Goal: Task Accomplishment & Management: Manage account settings

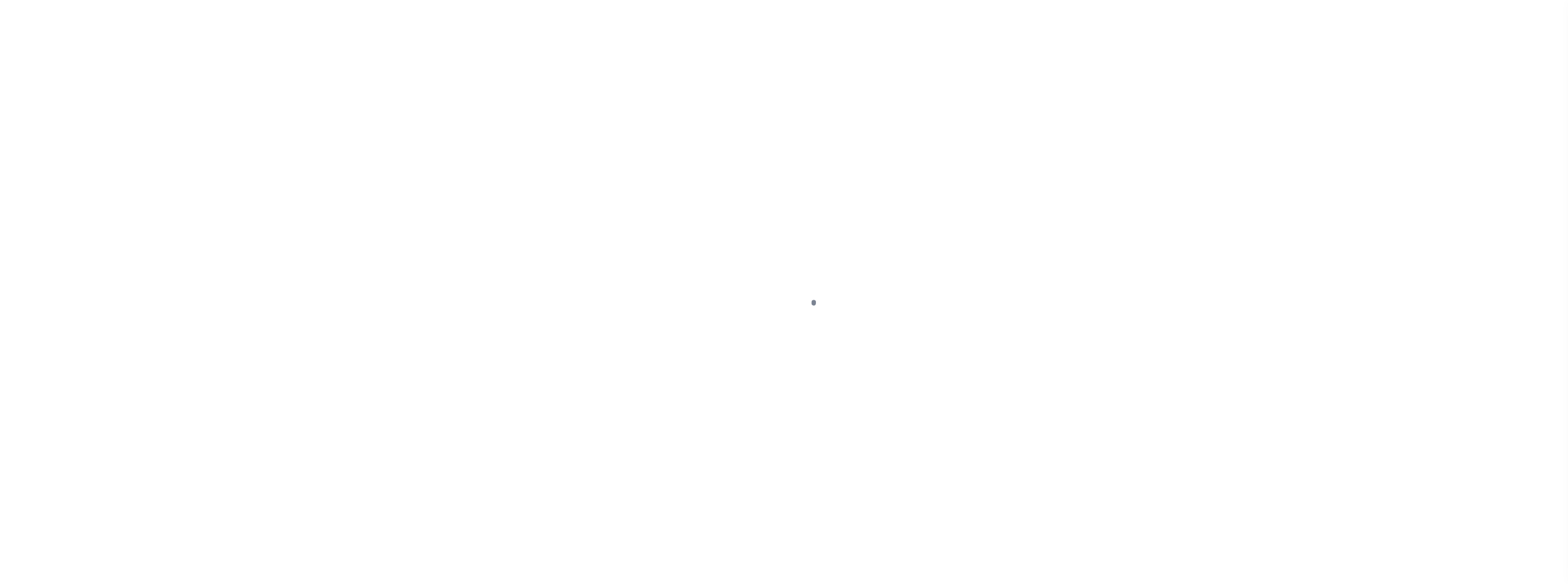
scroll to position [9, 0]
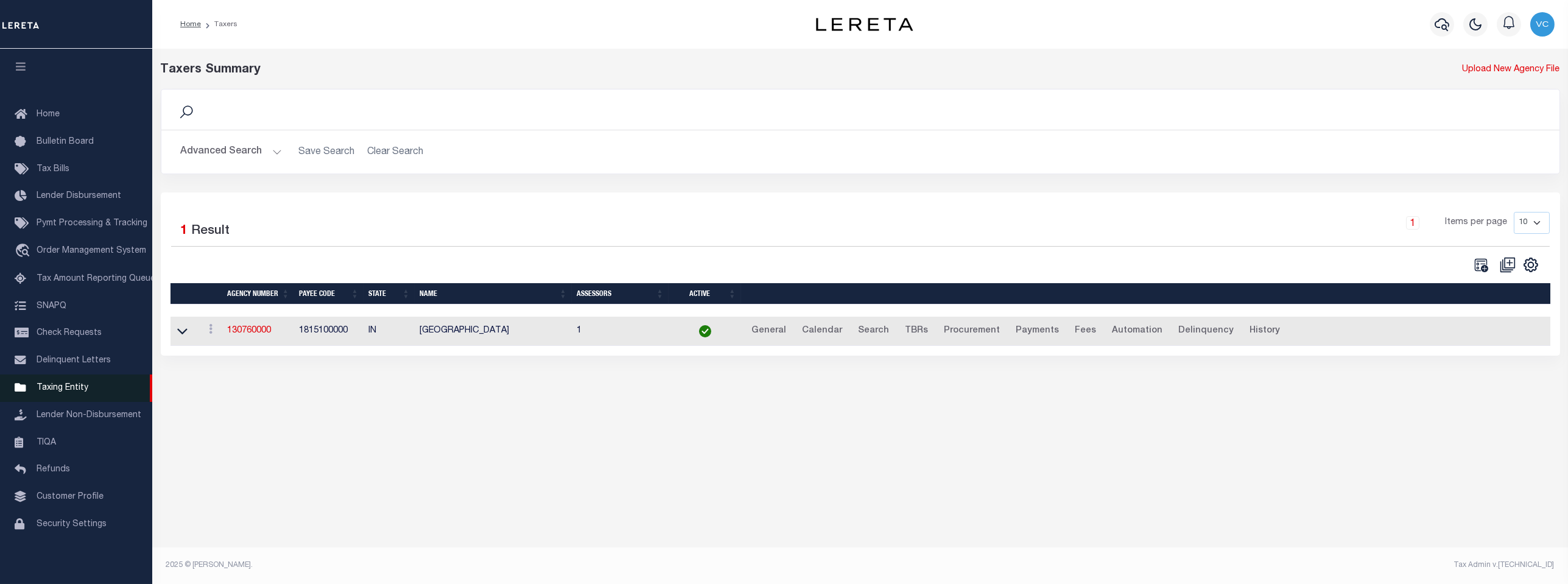
click at [54, 386] on span "Taxing Entity" at bounding box center [62, 388] width 52 height 9
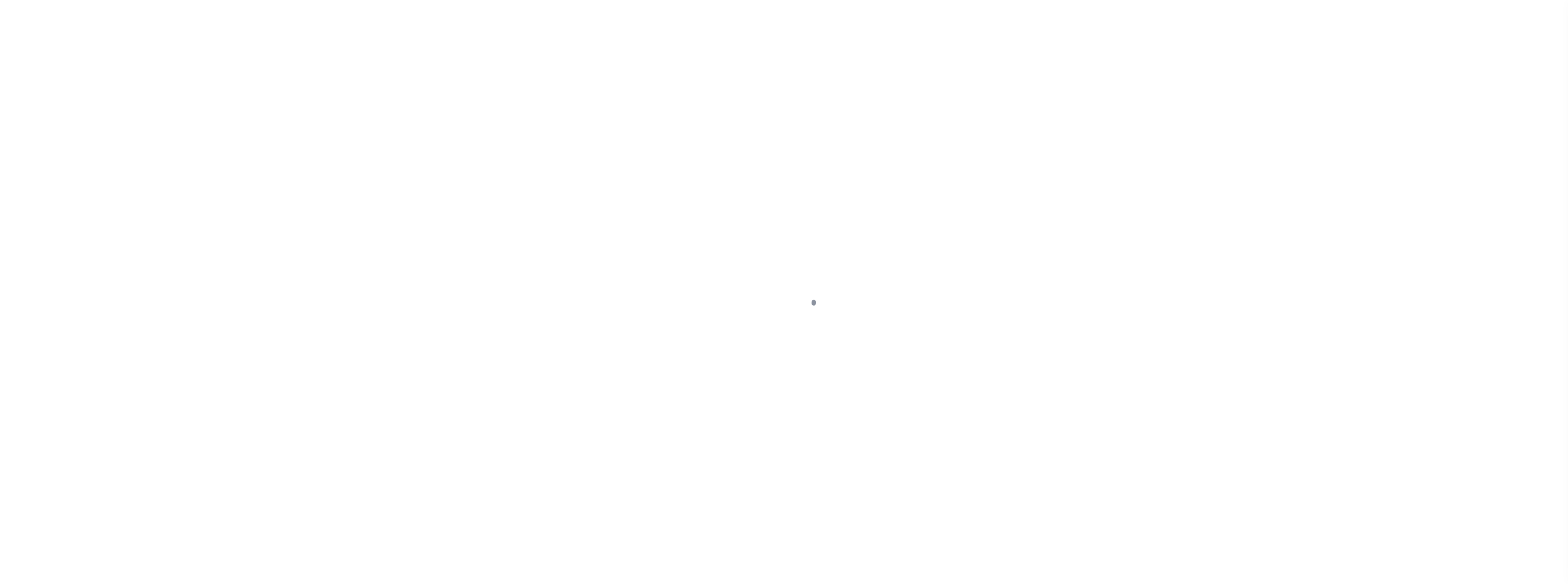
scroll to position [9, 0]
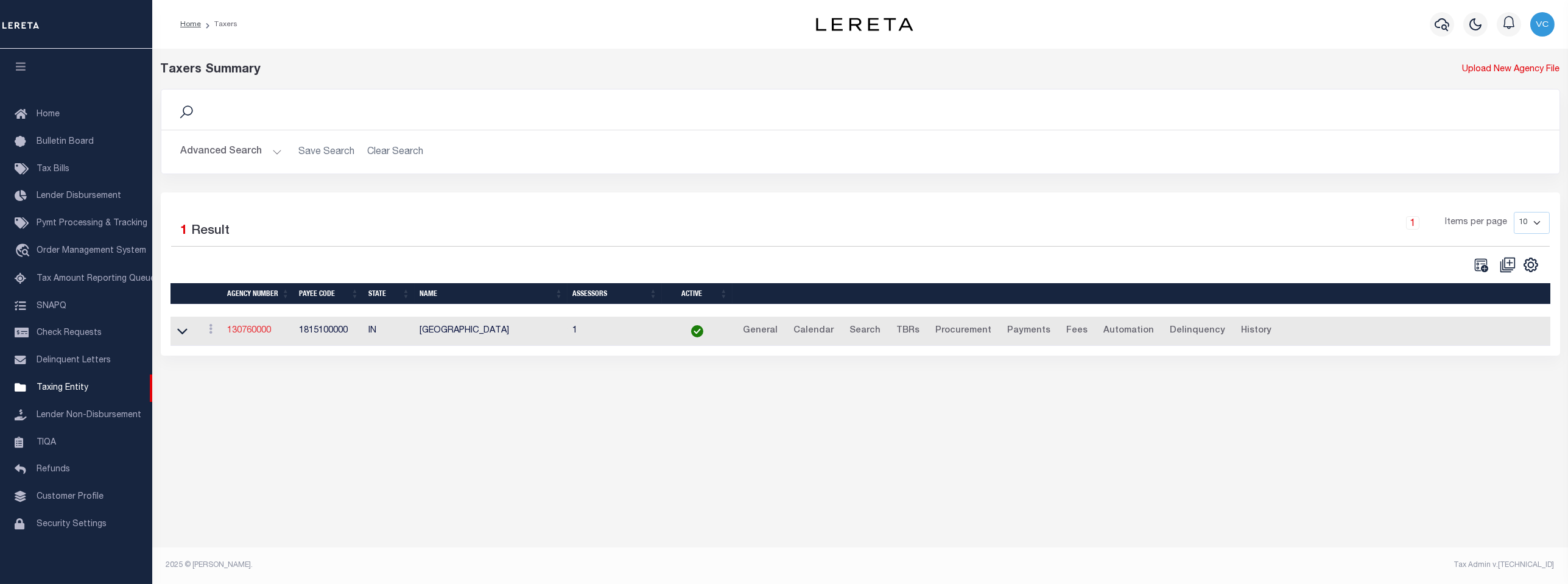
click at [247, 335] on link "130760000" at bounding box center [249, 330] width 44 height 9
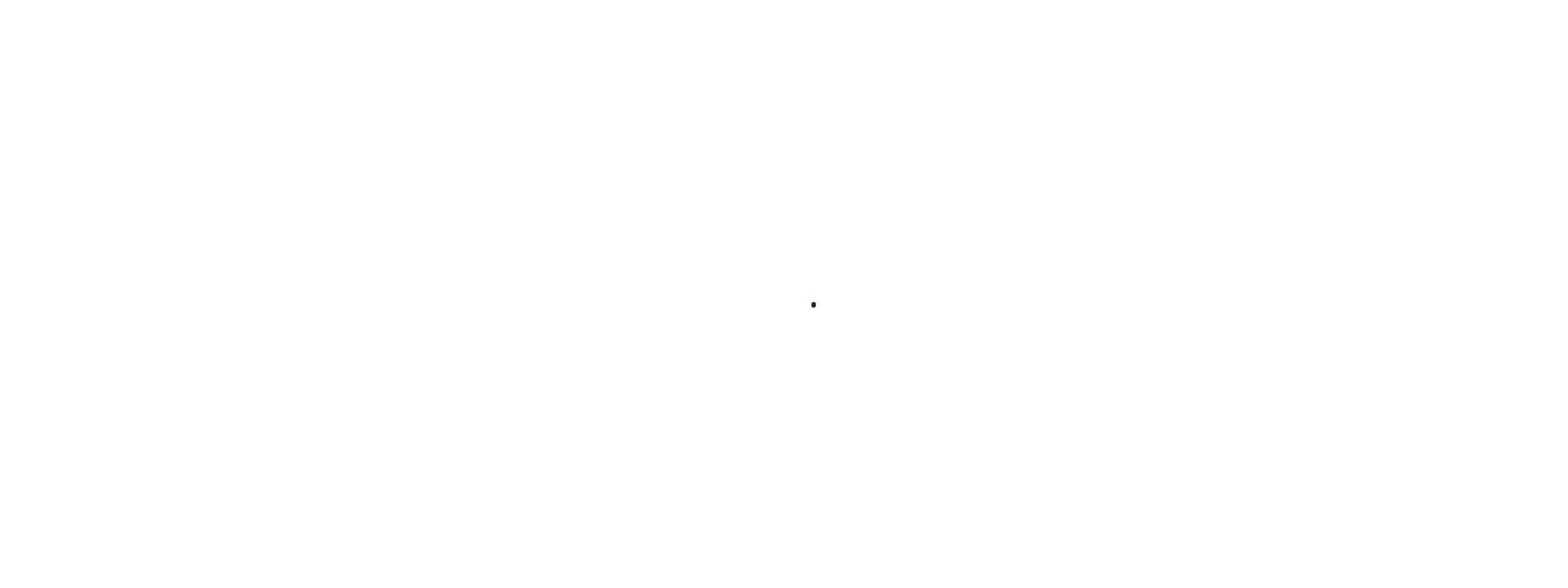
select select
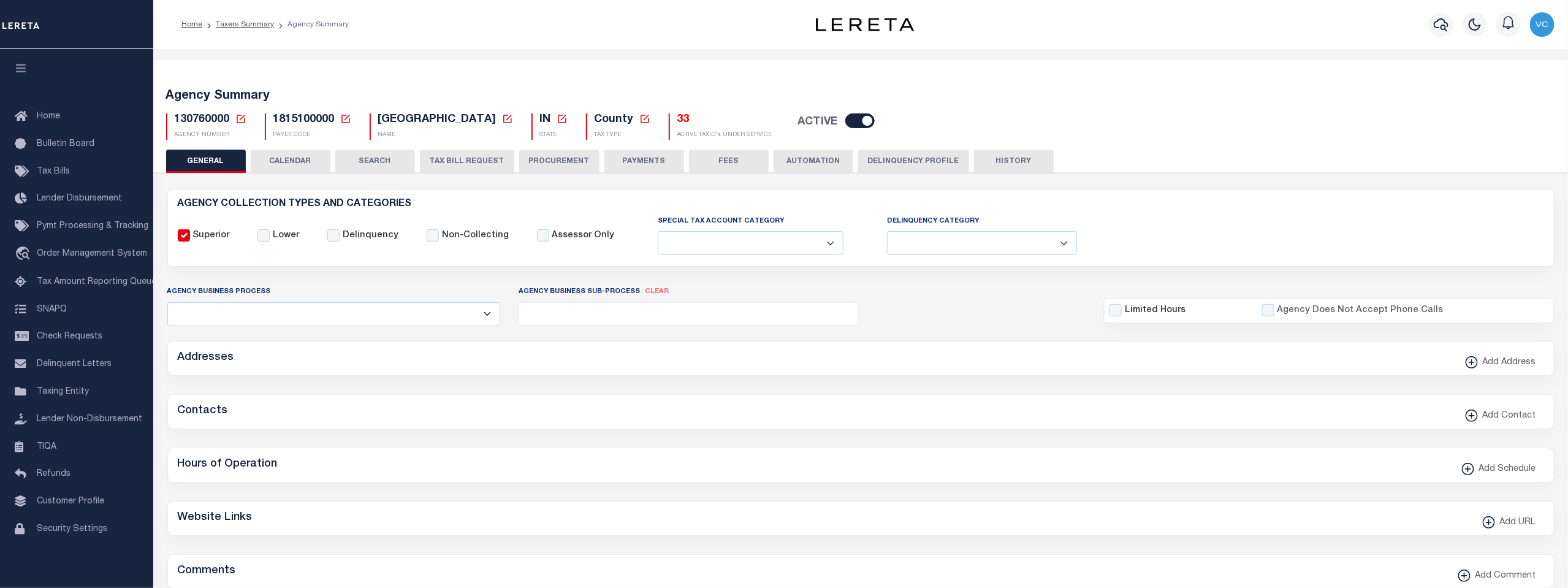
checkbox input "false"
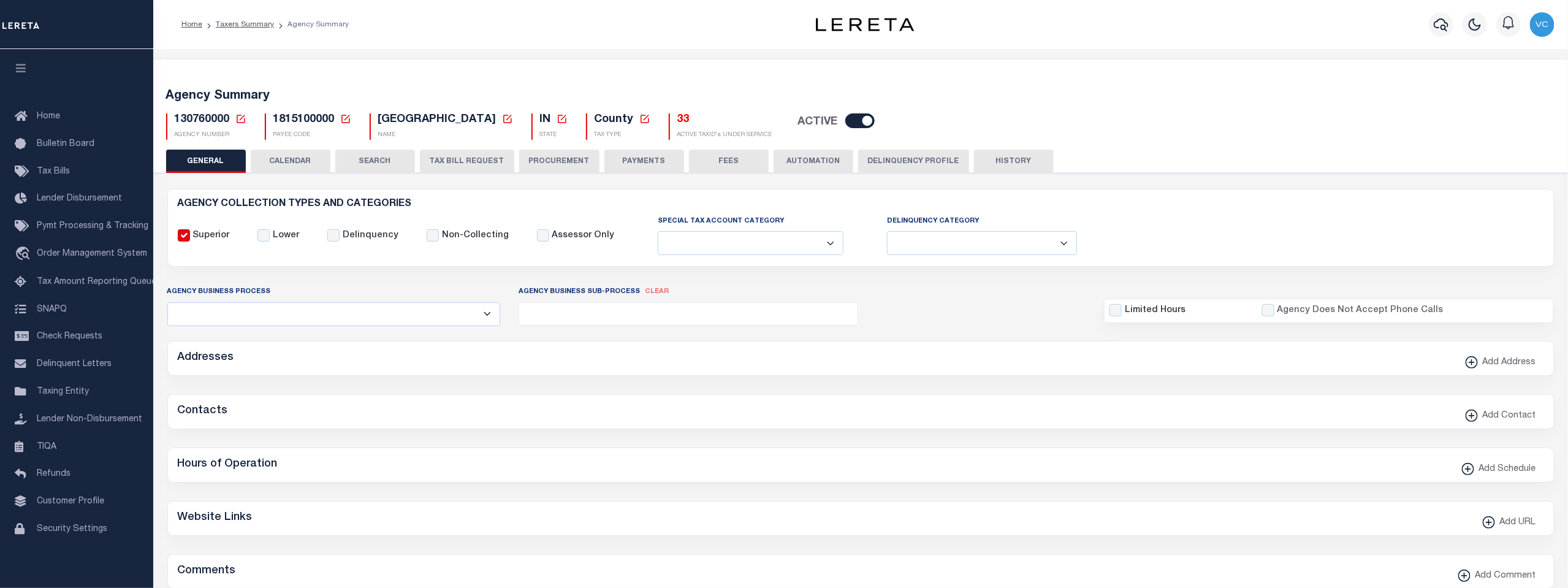
type input "1815100000"
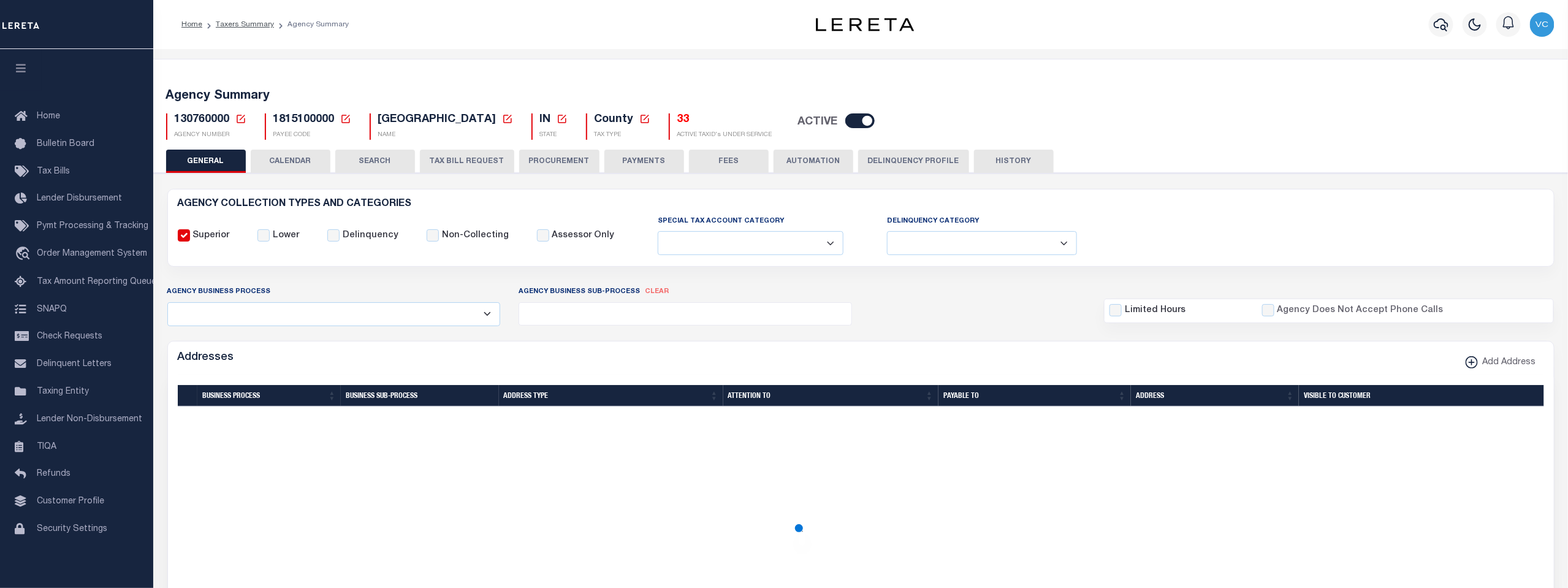
click at [238, 117] on icon at bounding box center [241, 119] width 11 height 11
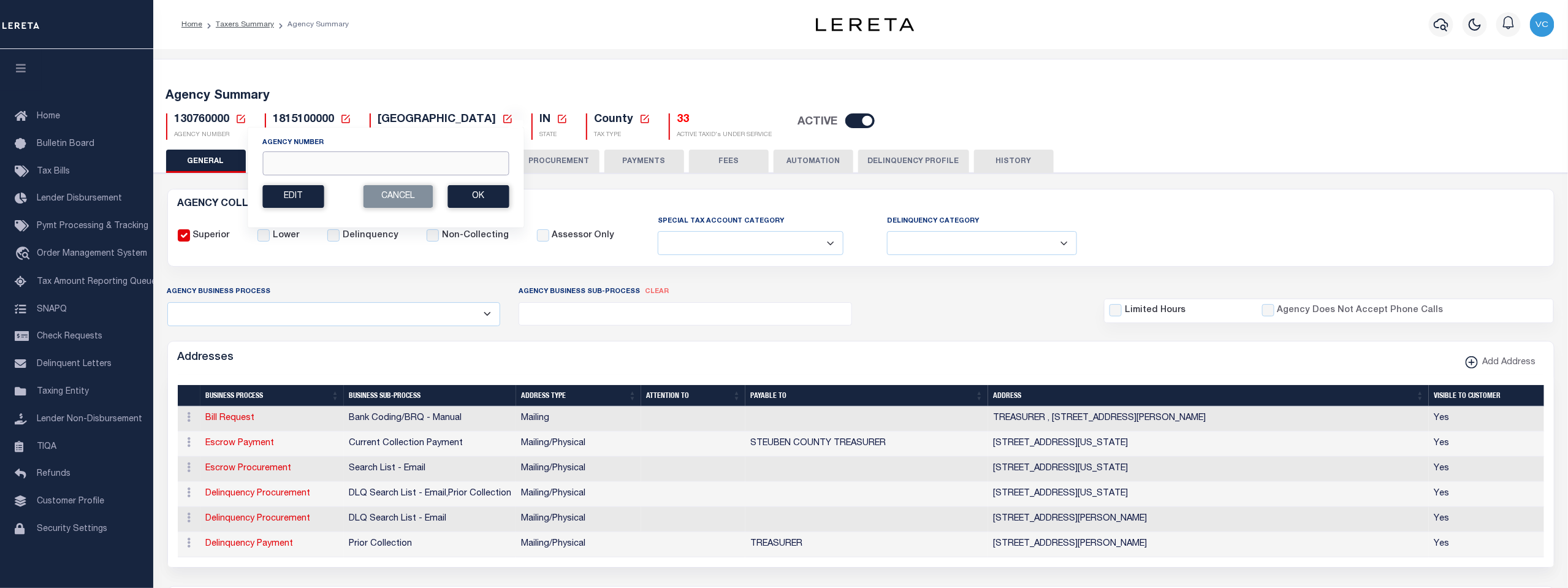
click at [273, 160] on input "Agency Number" at bounding box center [385, 163] width 246 height 24
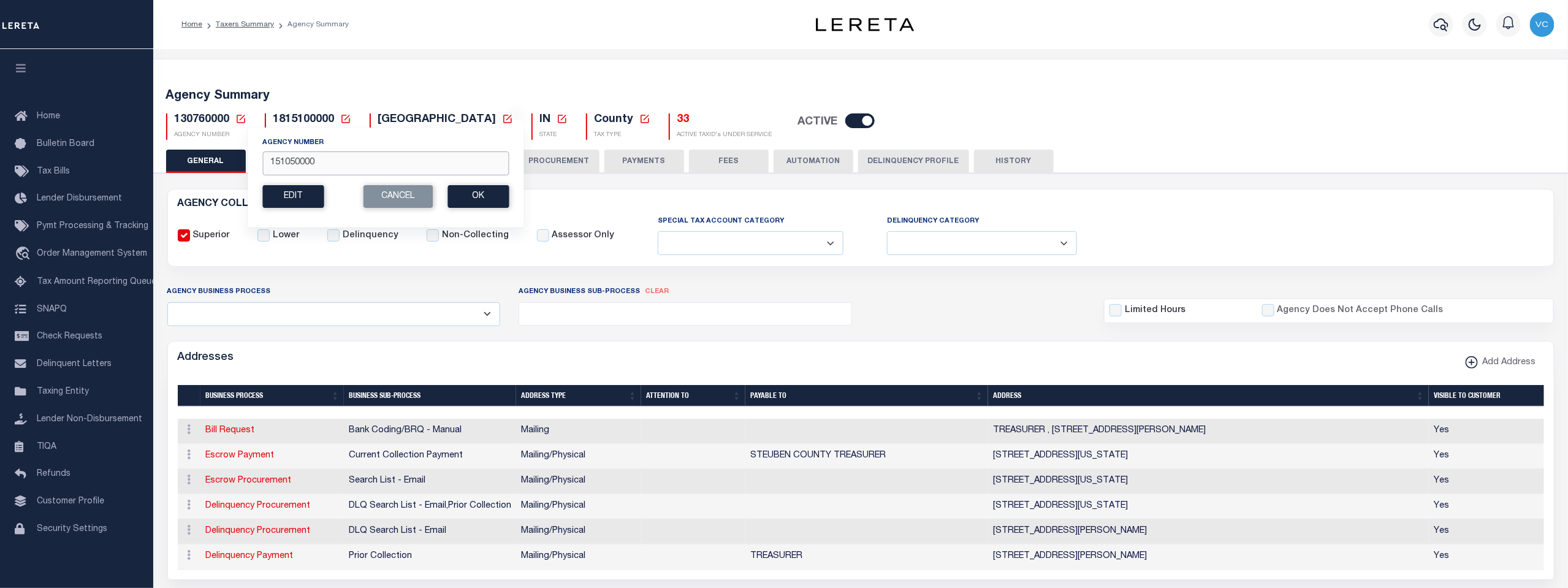
type input "151050000"
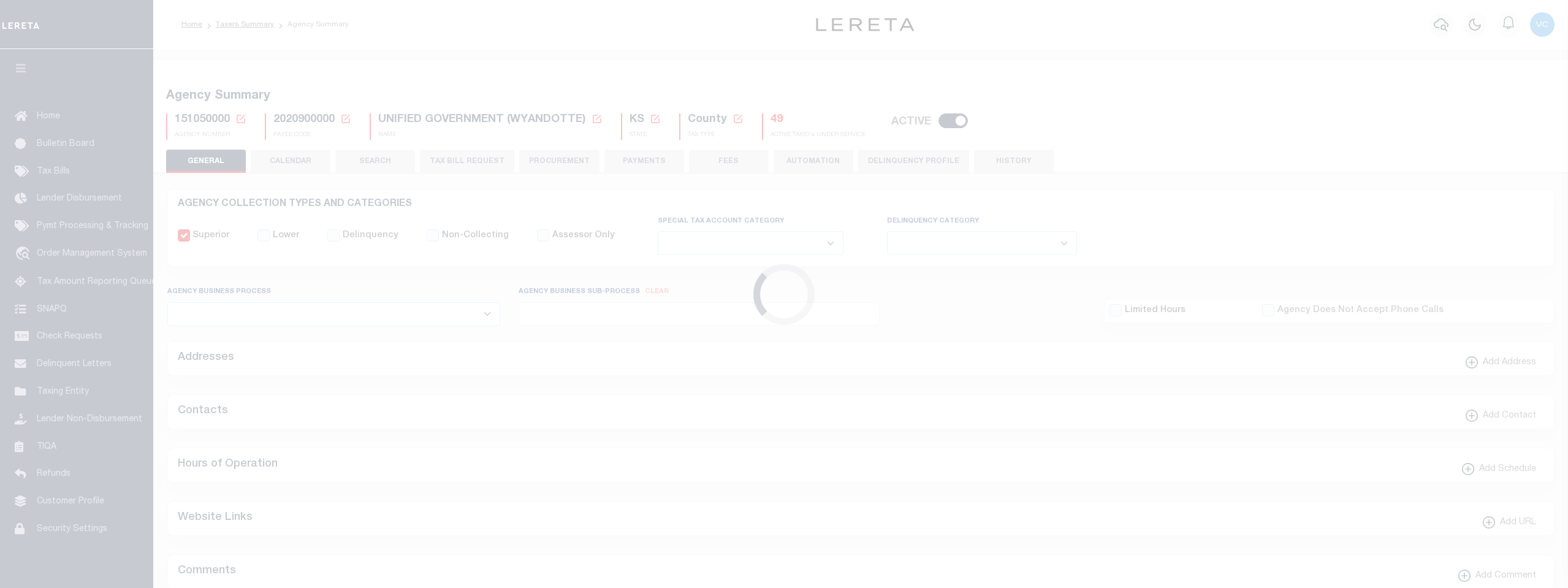
select select
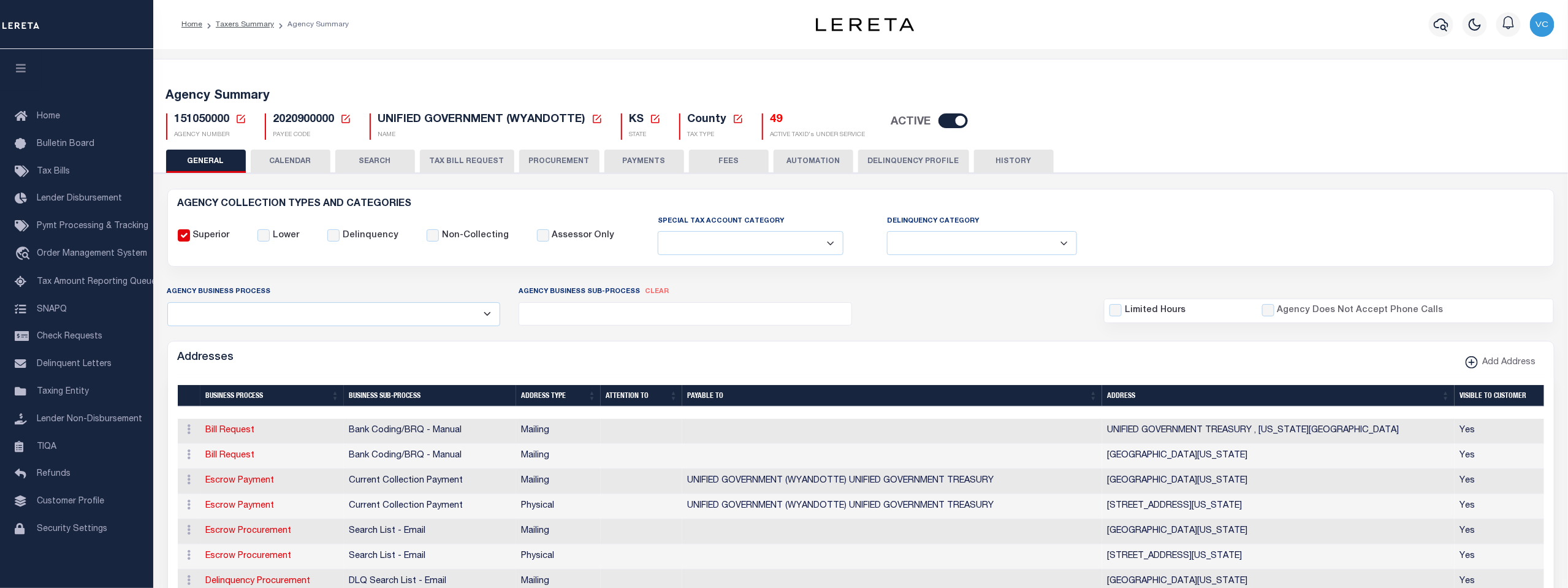
click at [240, 117] on icon at bounding box center [241, 119] width 11 height 11
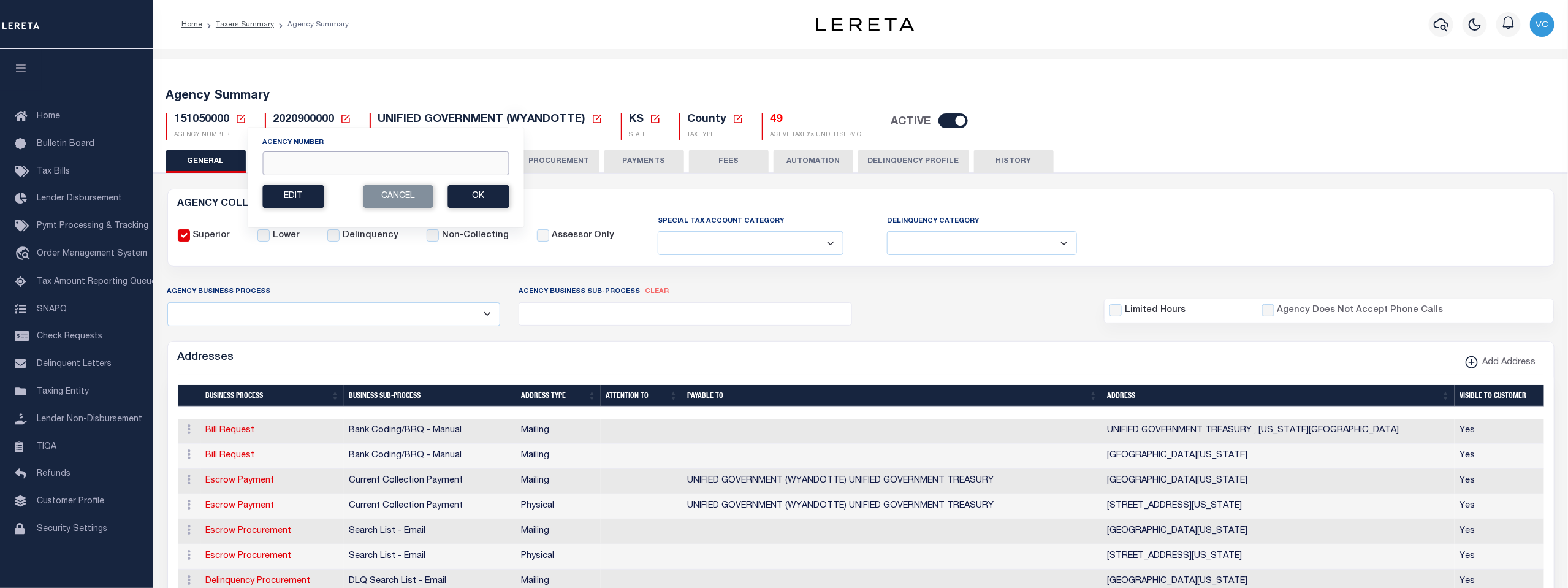
click at [306, 165] on input "Agency Number" at bounding box center [385, 163] width 246 height 24
type input "151058801"
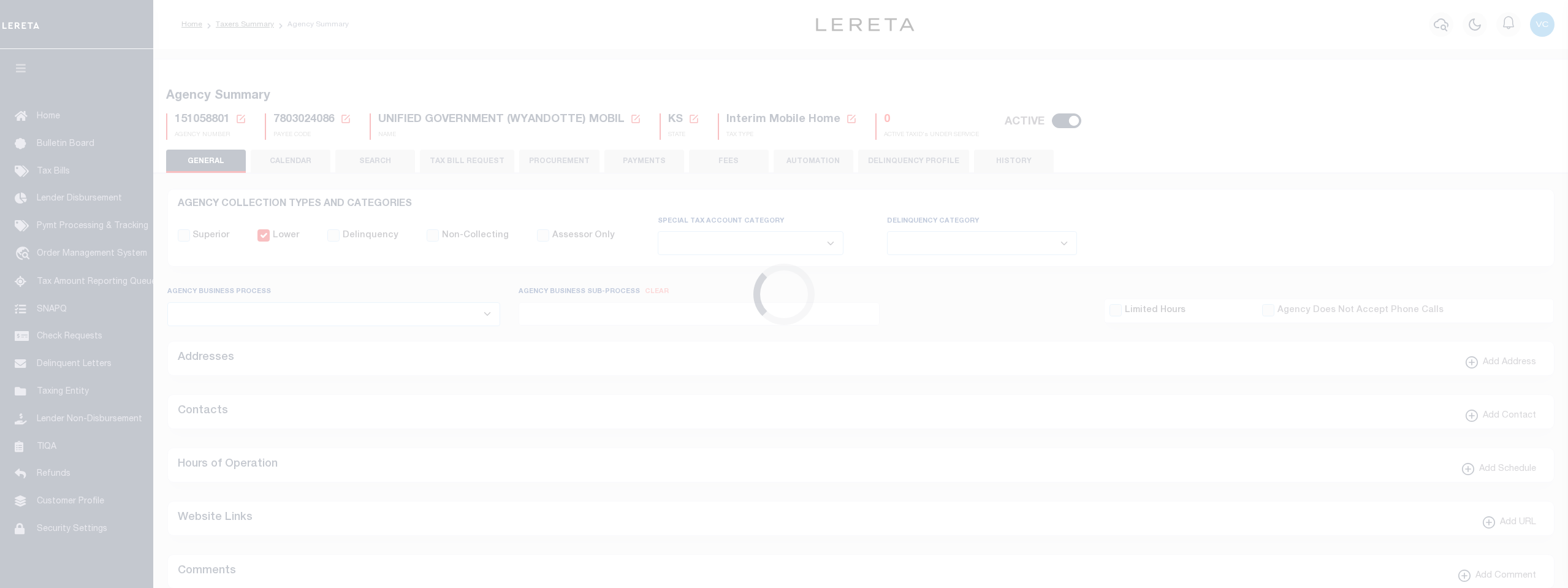
select select
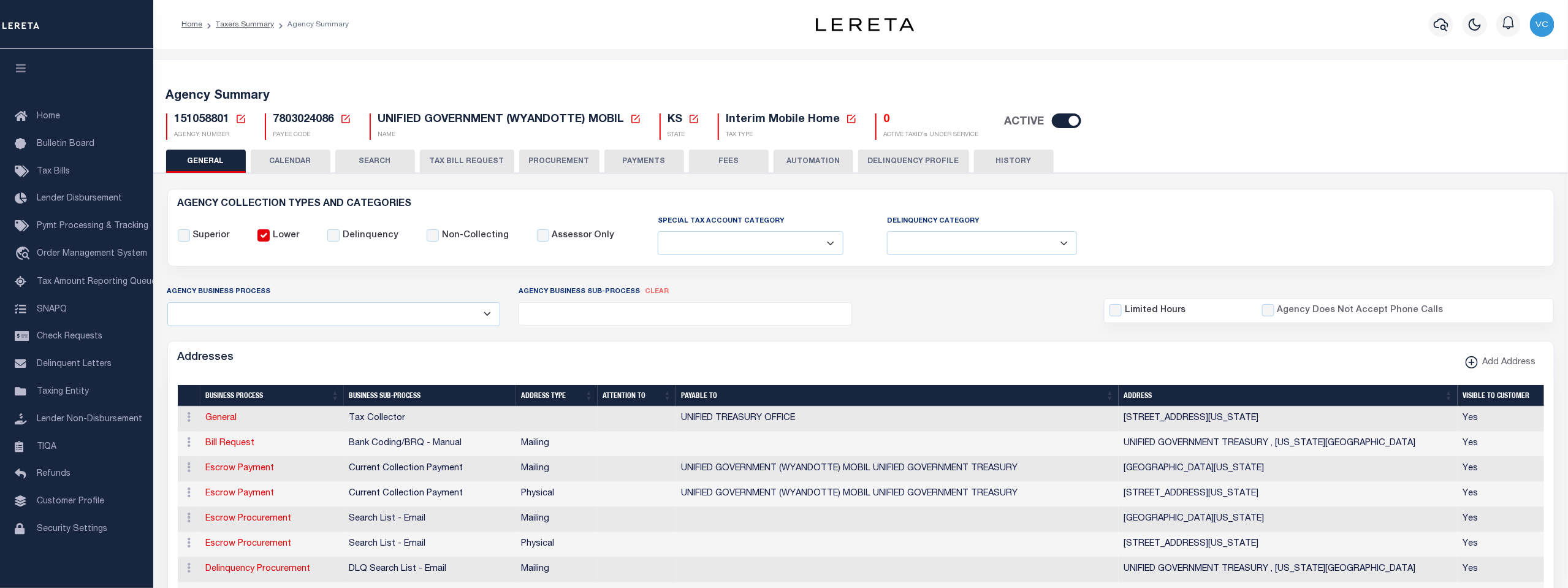
click at [240, 117] on icon at bounding box center [241, 119] width 11 height 11
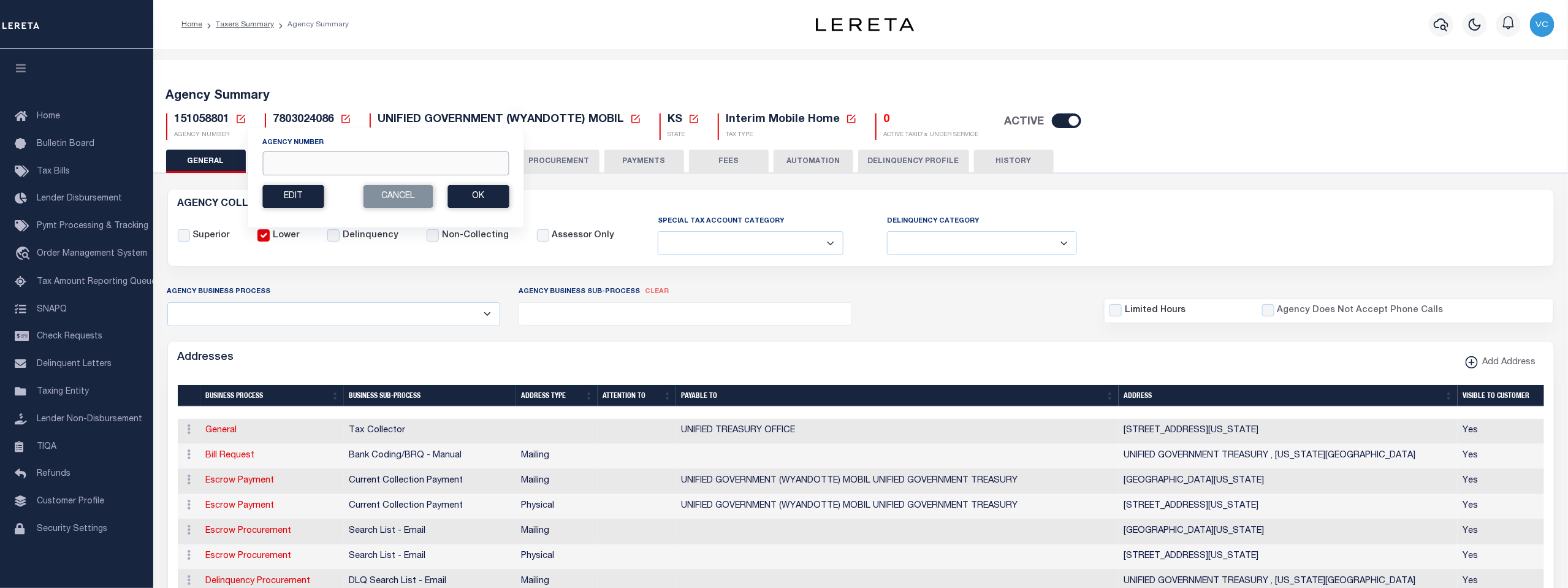
click at [280, 157] on input "Agency Number" at bounding box center [385, 163] width 246 height 24
type input "151050000"
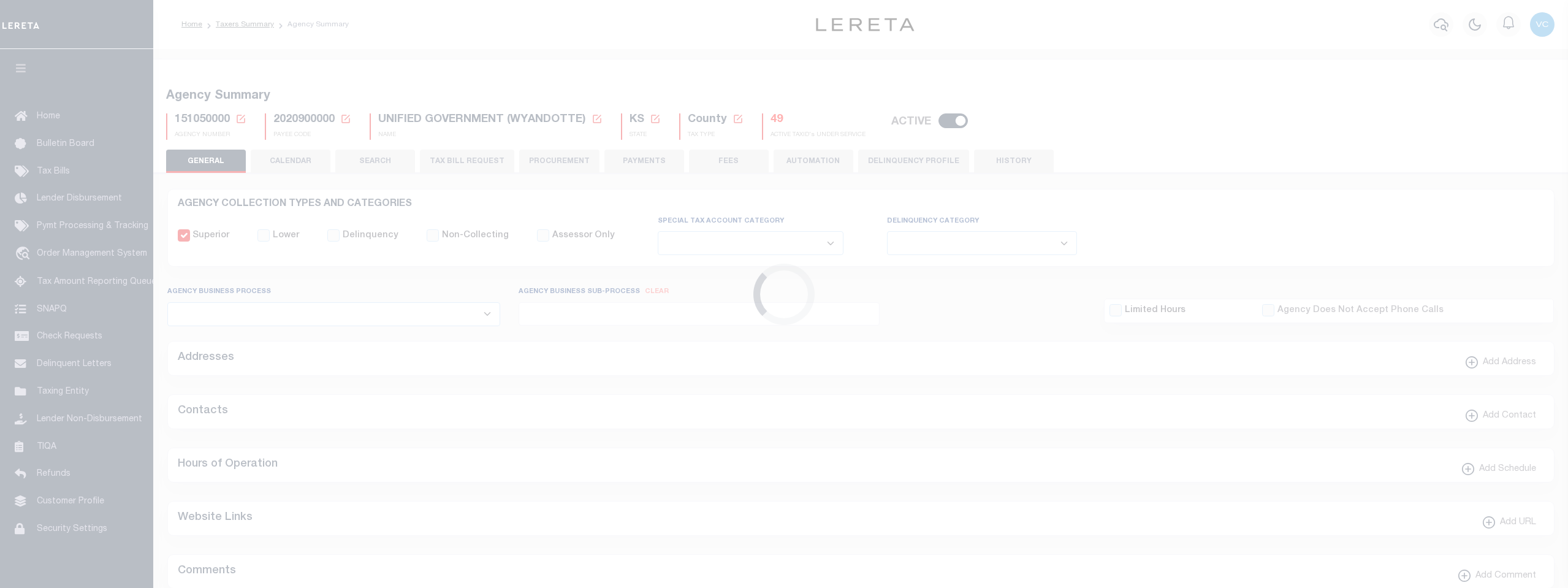
select select
click at [775, 119] on h5 "49" at bounding box center [817, 120] width 95 height 14
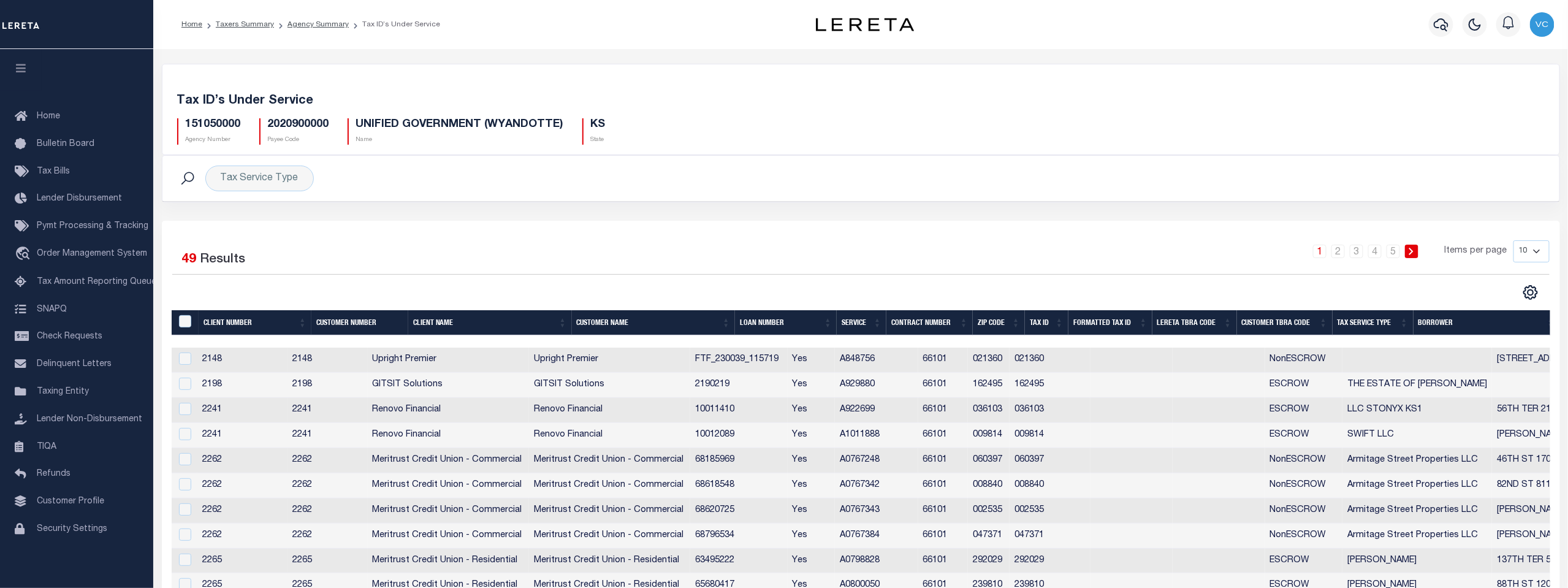
click at [1354, 318] on th "Tax Service Type" at bounding box center [1372, 323] width 81 height 25
